Goal: Find specific page/section: Find specific page/section

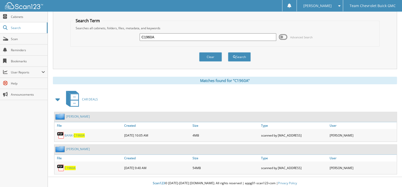
click at [162, 36] on input "C1960A" at bounding box center [208, 37] width 137 height 8
type input "p1404"
click at [228, 52] on button "Search" at bounding box center [239, 56] width 23 height 9
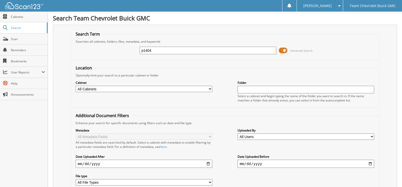
click at [285, 49] on span at bounding box center [283, 51] width 9 height 8
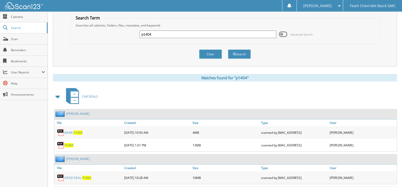
scroll to position [25, 0]
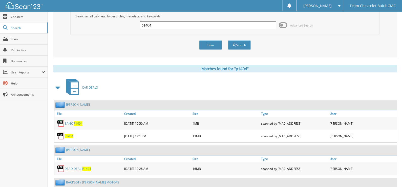
click at [72, 134] on span "P1404" at bounding box center [68, 136] width 9 height 4
